Goal: Find specific page/section: Find specific page/section

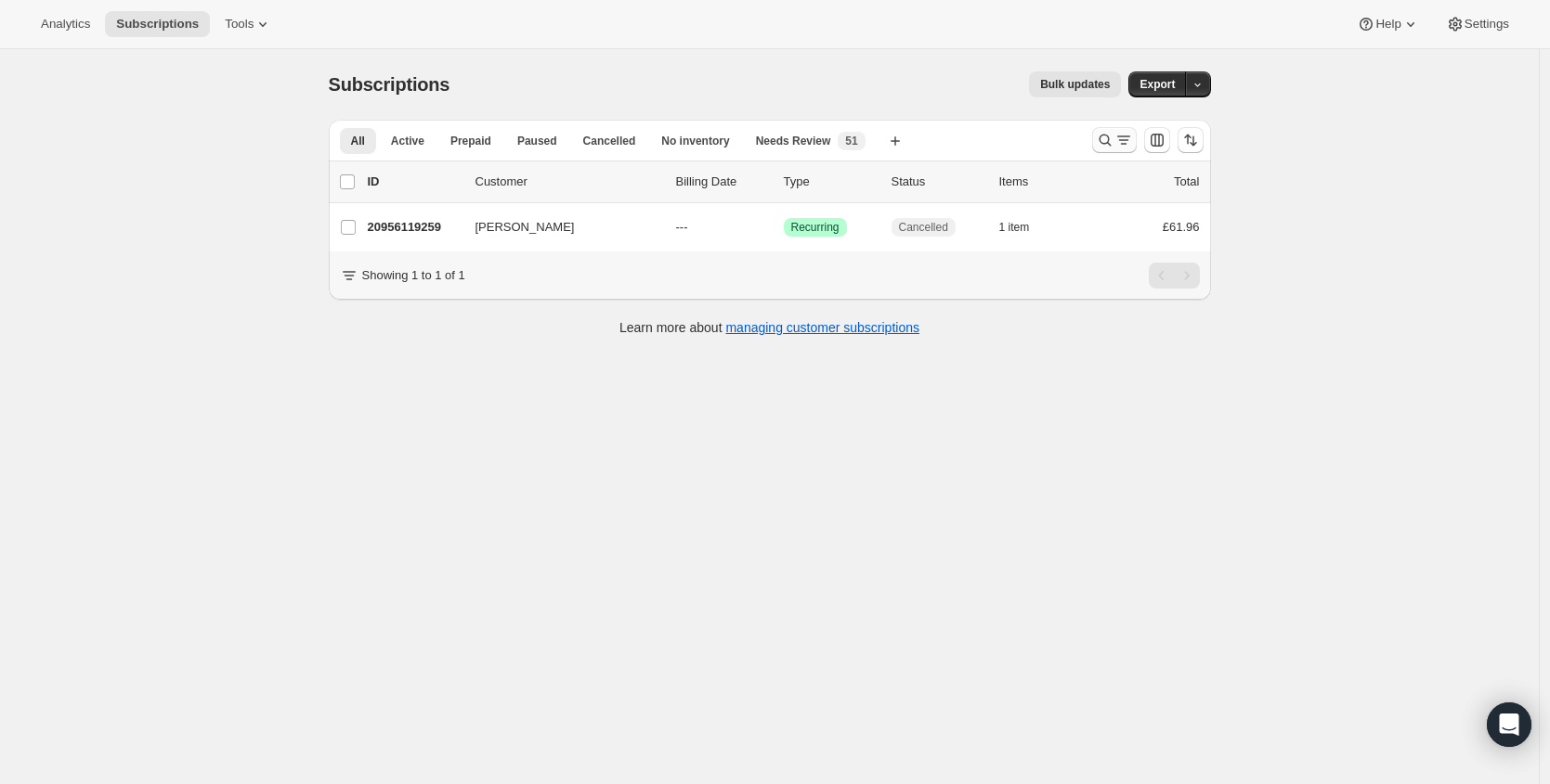
click at [1114, 143] on icon "Search and filter results" at bounding box center [1105, 140] width 19 height 19
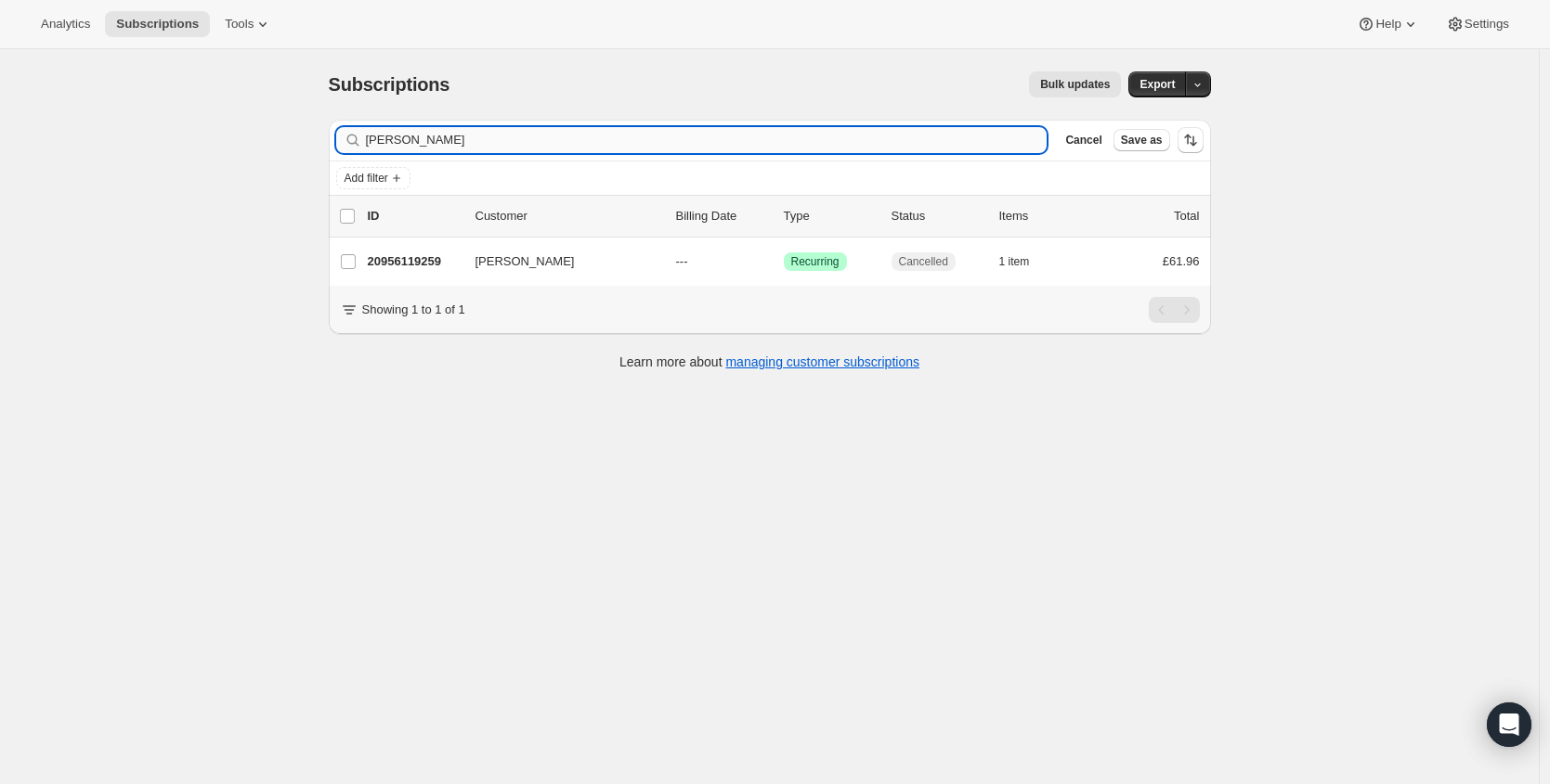
click at [610, 141] on input "[PERSON_NAME]" at bounding box center [706, 140] width 681 height 26
type input "[EMAIL_ADDRESS][DOMAIN_NAME]"
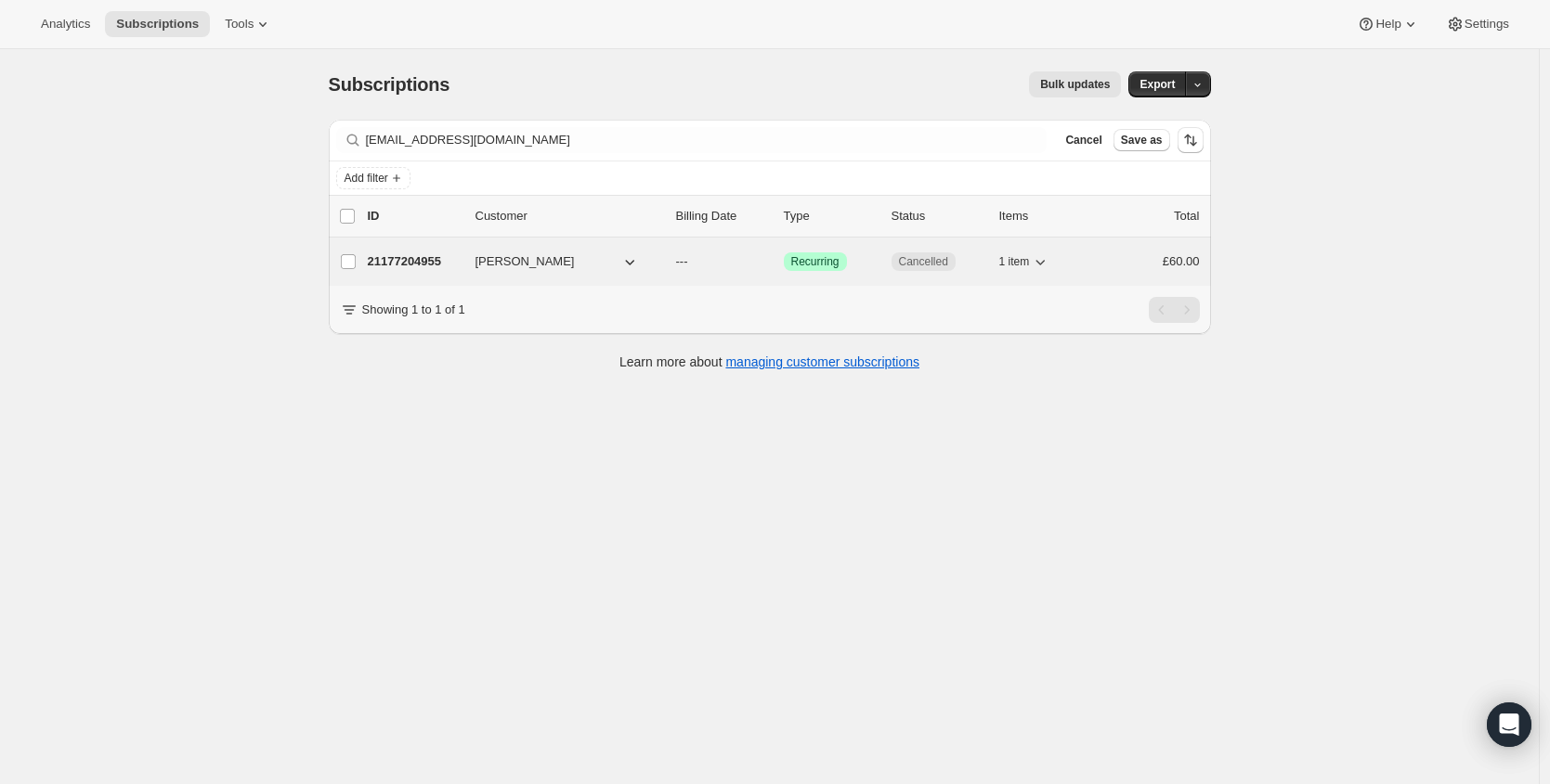
click at [414, 259] on p "21177204955" at bounding box center [414, 262] width 93 height 19
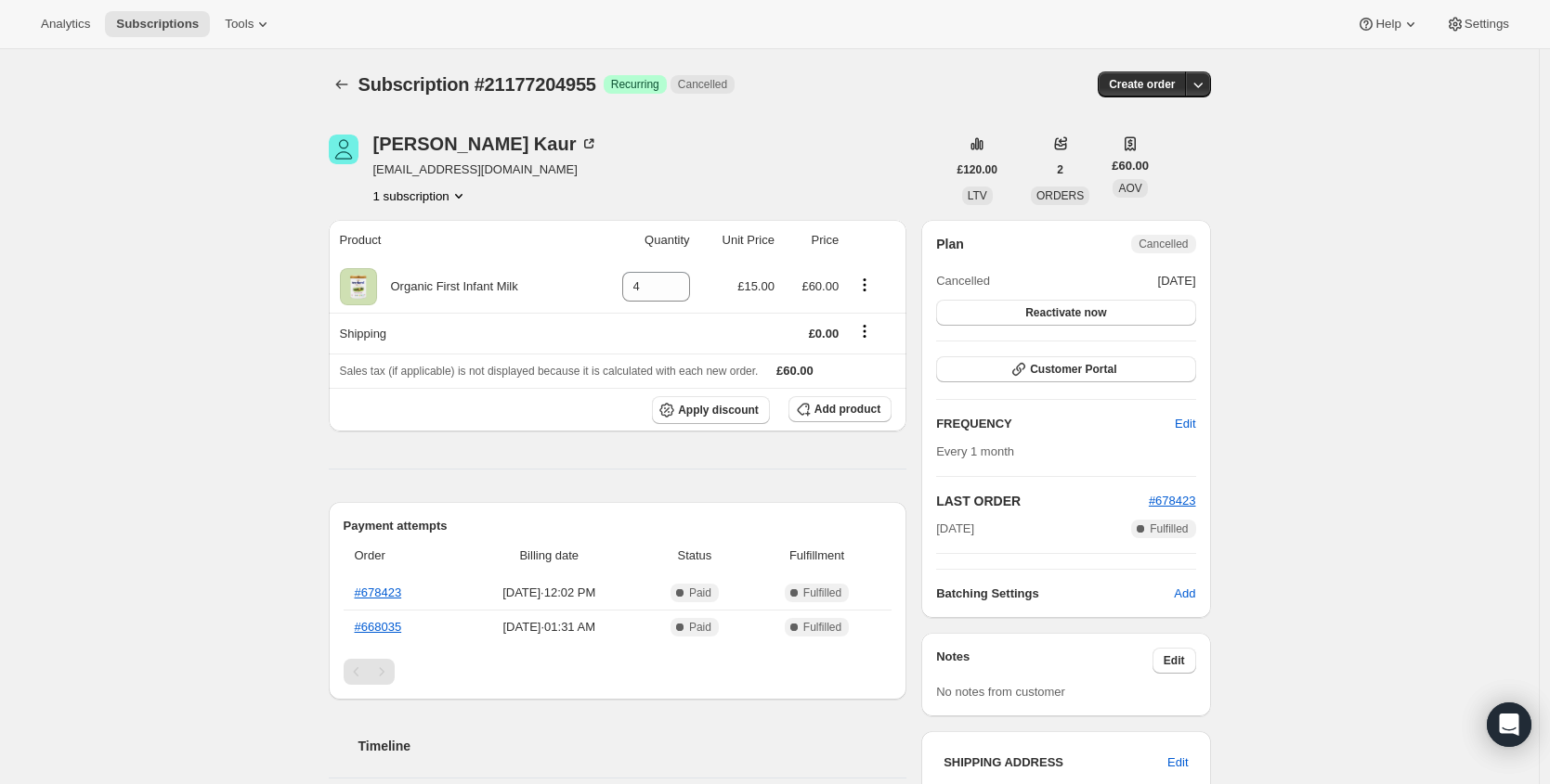
click at [472, 171] on span "[EMAIL_ADDRESS][DOMAIN_NAME]" at bounding box center [486, 170] width 226 height 19
copy span "[EMAIL_ADDRESS][DOMAIN_NAME]"
